Goal: Consume media (video, audio)

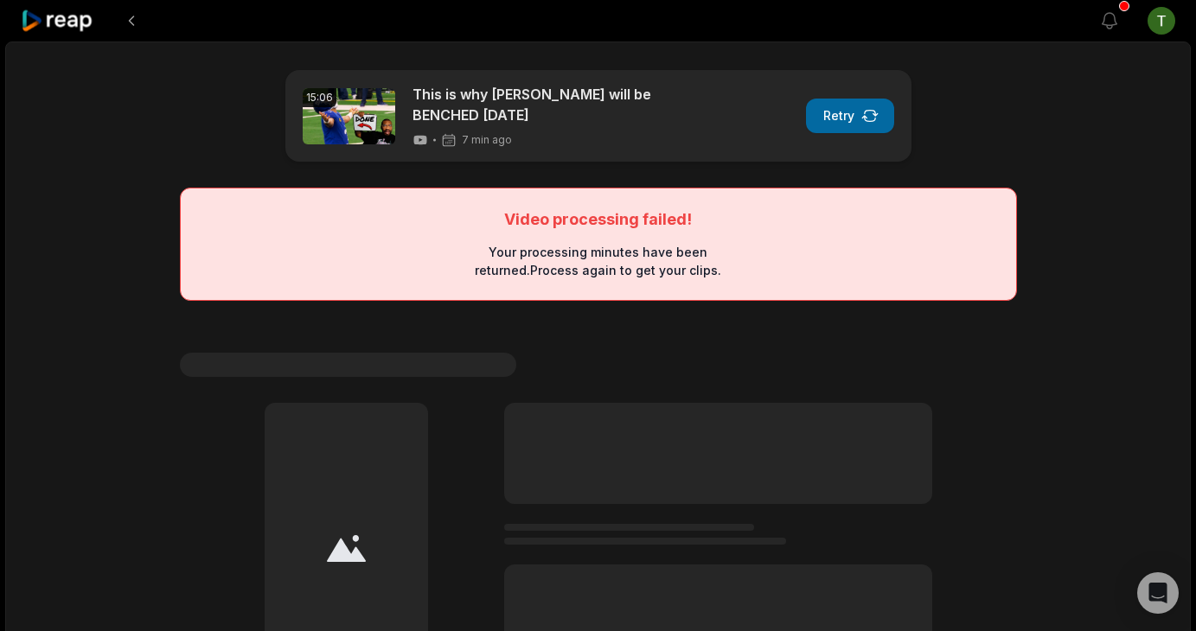
click at [865, 116] on icon "button" at bounding box center [870, 116] width 16 height 10
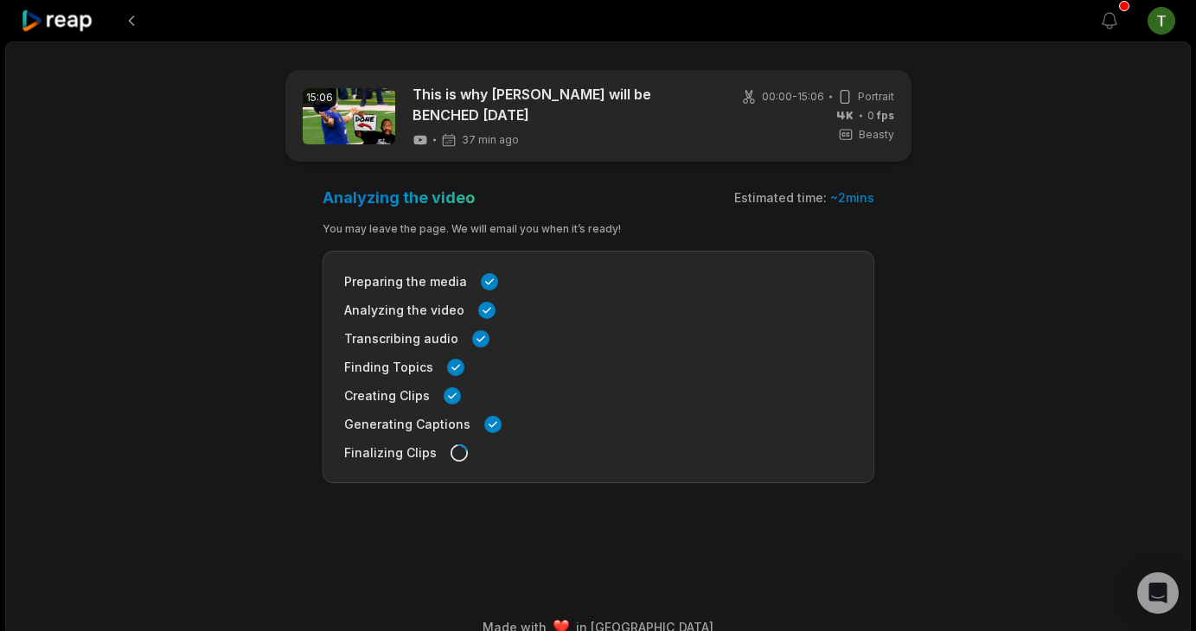
scroll to position [27, 0]
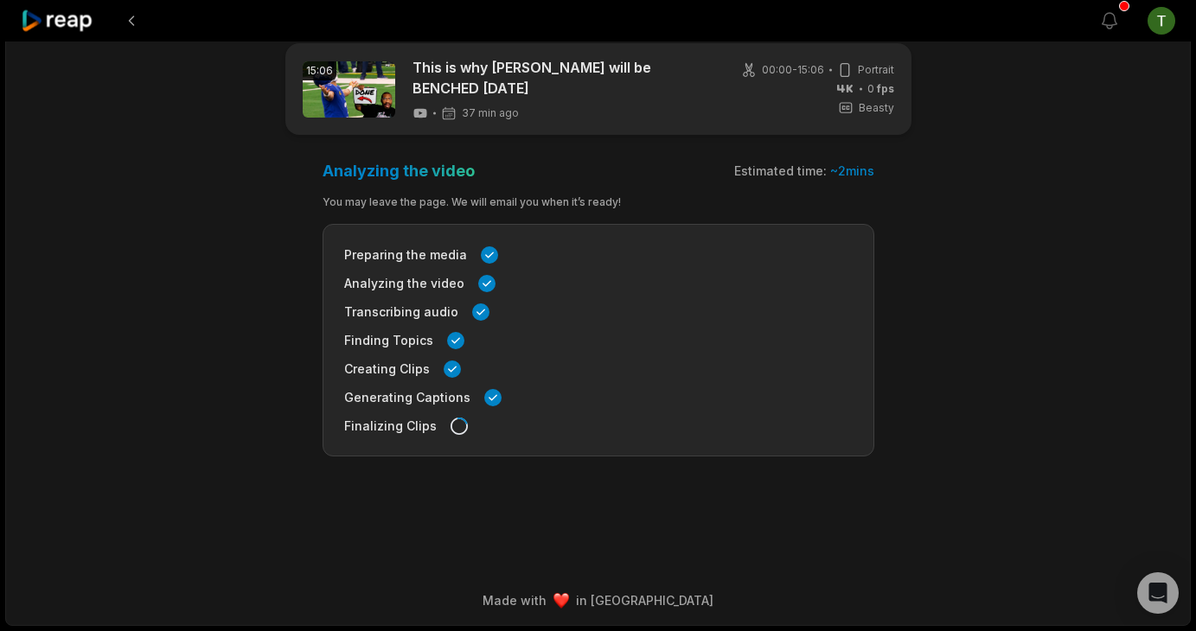
click at [66, 28] on icon at bounding box center [58, 21] width 74 height 23
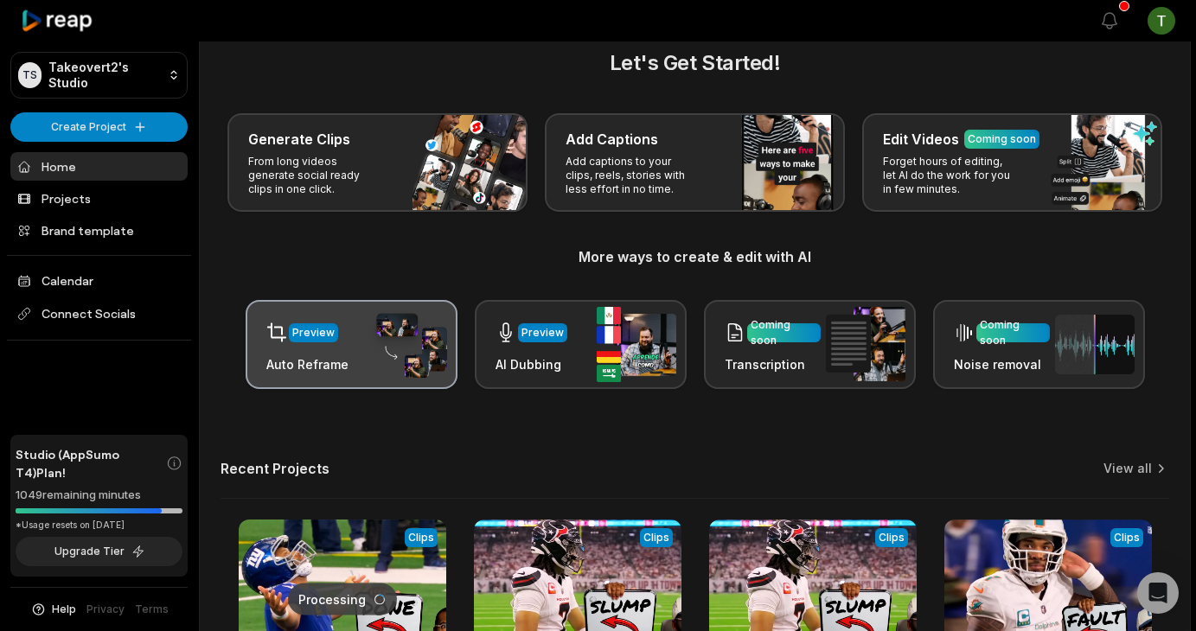
scroll to position [232, 0]
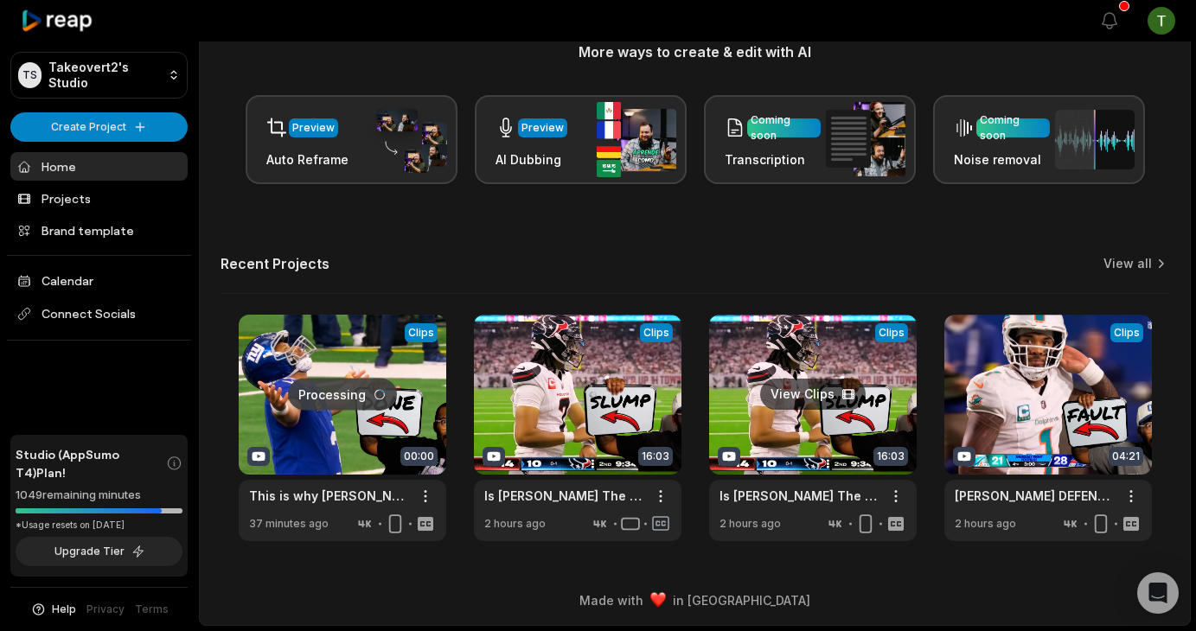
click at [808, 431] on link at bounding box center [813, 428] width 208 height 227
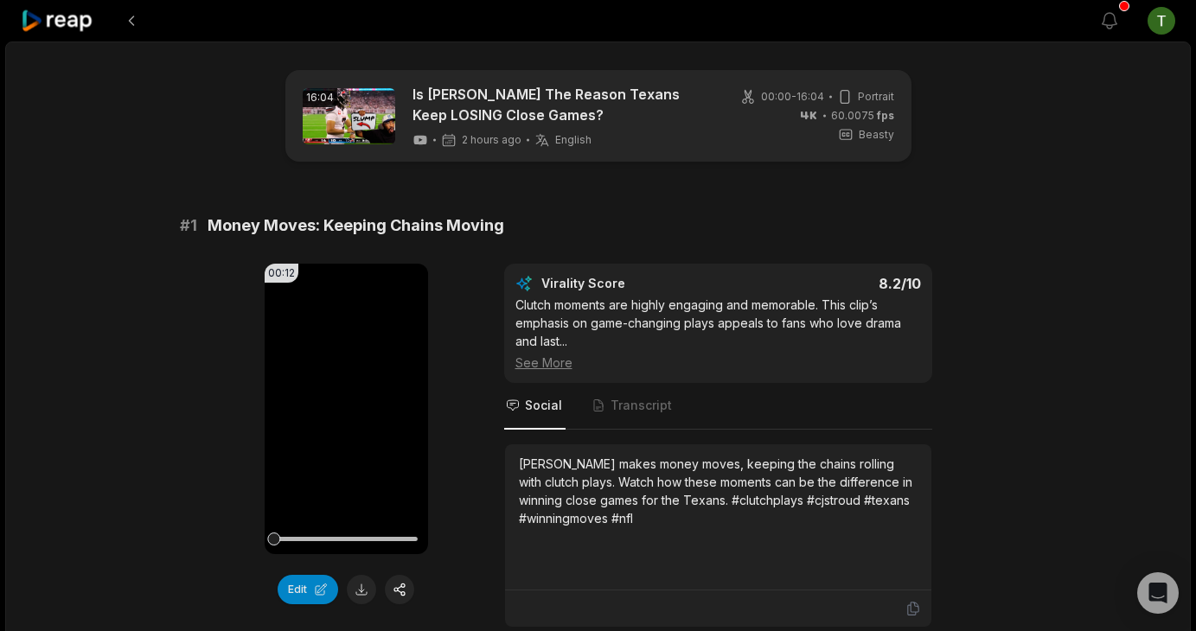
scroll to position [213, 0]
